Goal: Transaction & Acquisition: Purchase product/service

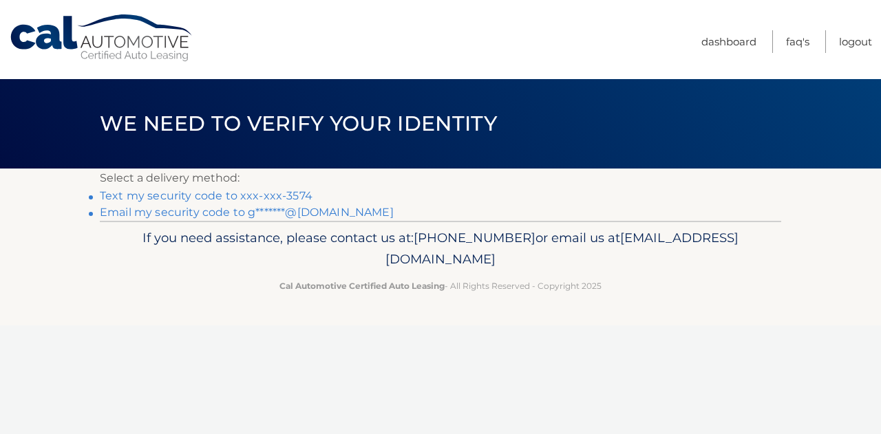
click at [125, 194] on link "Text my security code to xxx-xxx-3574" at bounding box center [206, 195] width 213 height 13
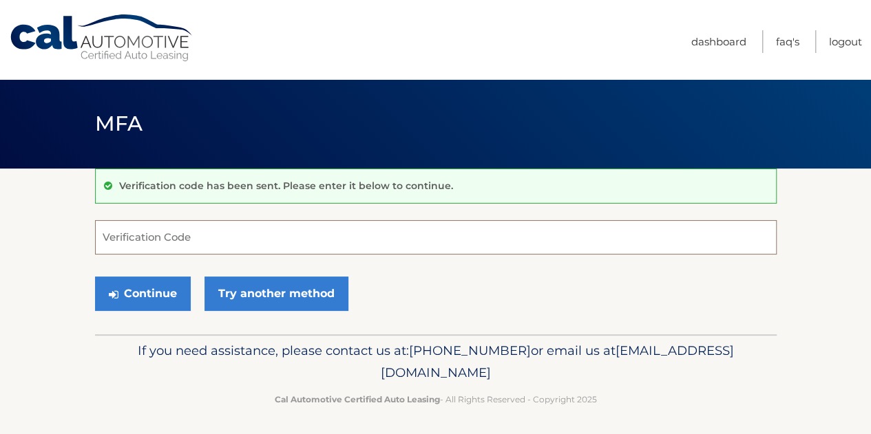
click at [128, 245] on input "Verification Code" at bounding box center [435, 237] width 681 height 34
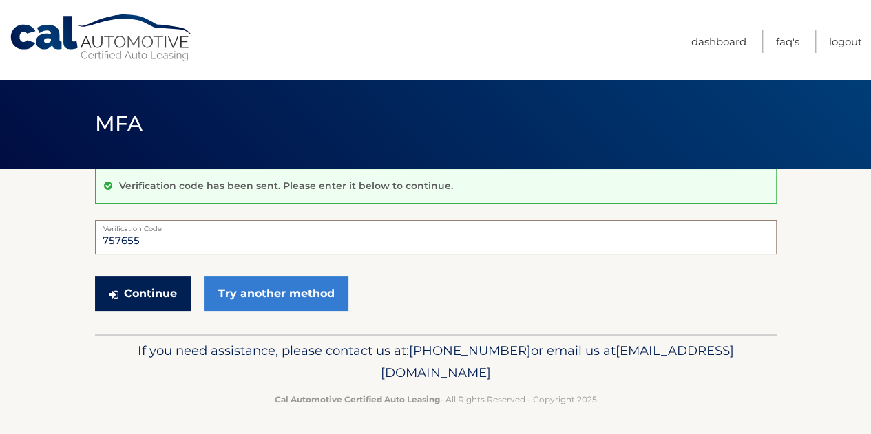
type input "757655"
click at [140, 287] on button "Continue" at bounding box center [143, 294] width 96 height 34
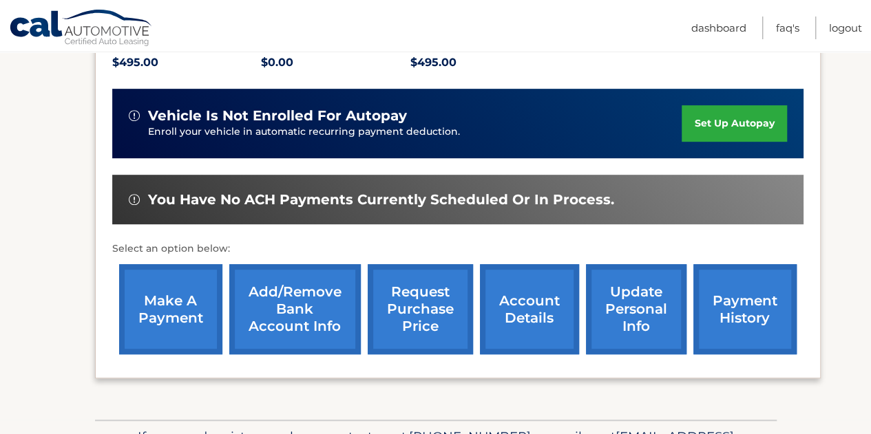
scroll to position [328, 0]
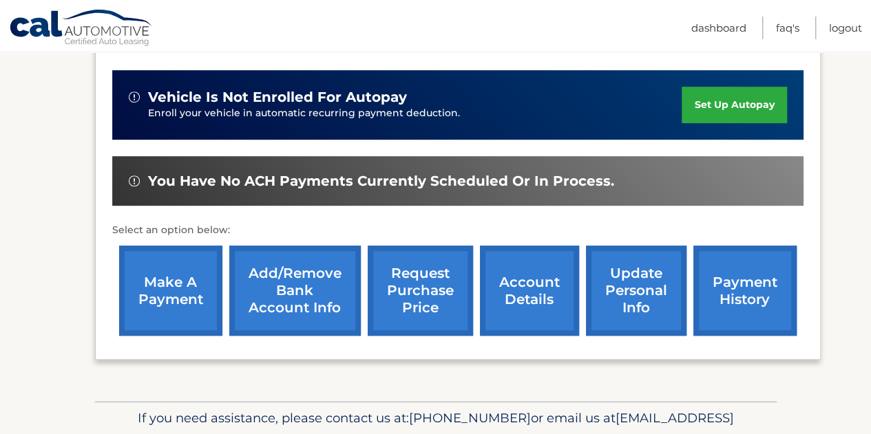
click at [162, 286] on link "make a payment" at bounding box center [170, 291] width 103 height 90
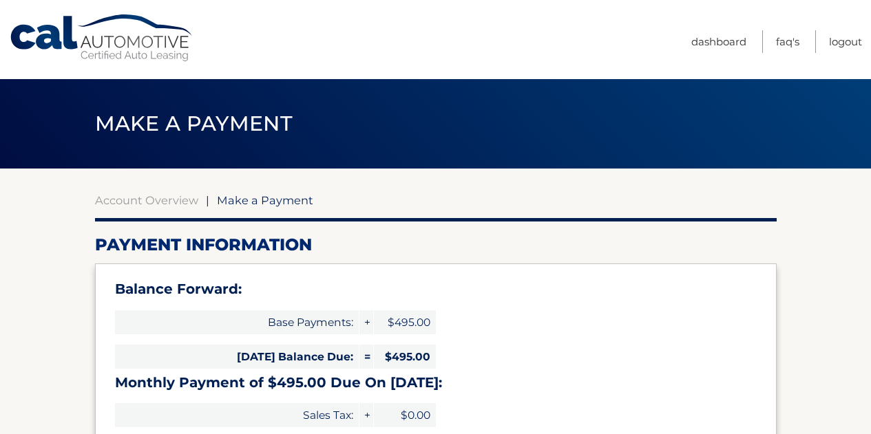
select select "MzRkZjE2ZWYtY2JkOS00NzNmLTg1ODctN2ZmZGFlOTk2ZmFj"
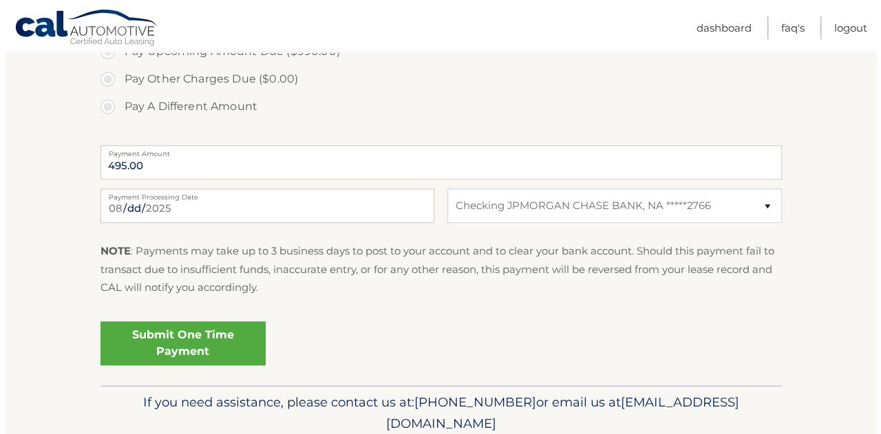
scroll to position [555, 0]
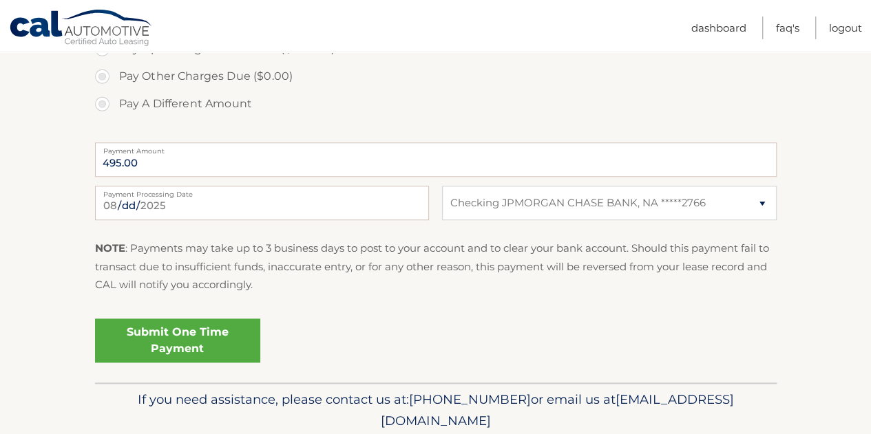
click at [181, 330] on link "Submit One Time Payment" at bounding box center [177, 341] width 165 height 44
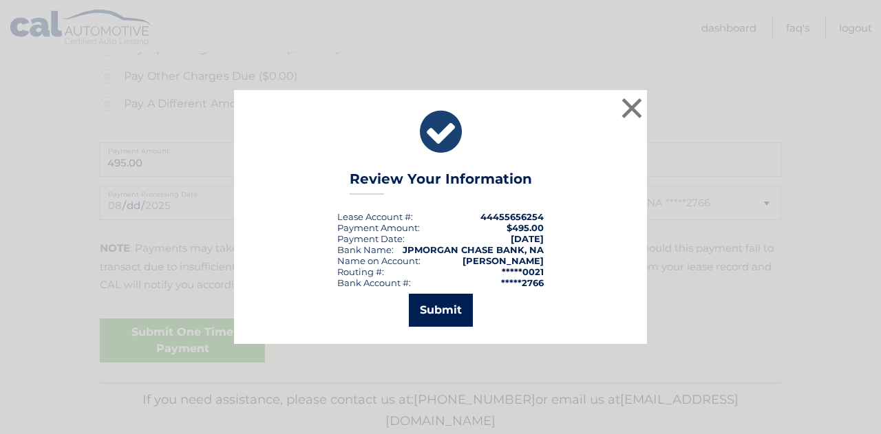
click at [450, 306] on button "Submit" at bounding box center [441, 310] width 64 height 33
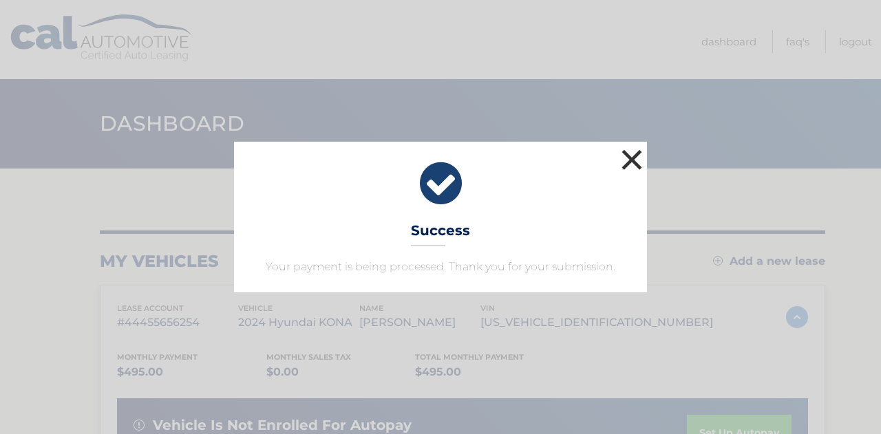
click at [628, 158] on button "×" at bounding box center [632, 160] width 28 height 28
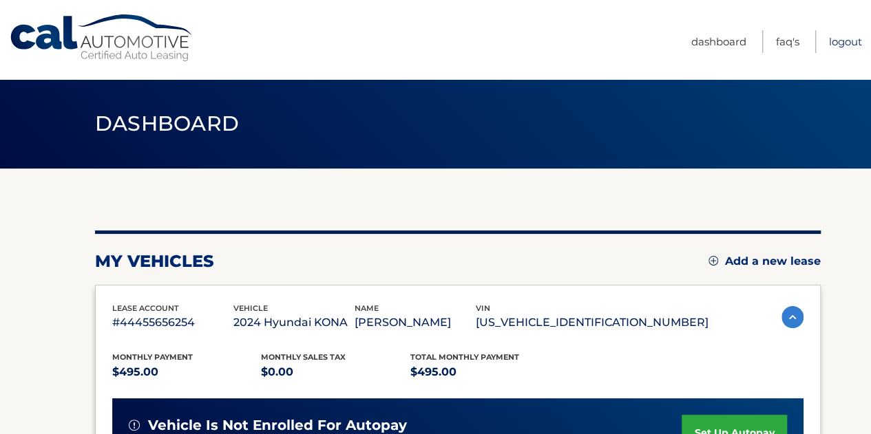
click at [834, 35] on link "Logout" at bounding box center [845, 41] width 33 height 23
